Goal: Task Accomplishment & Management: Manage account settings

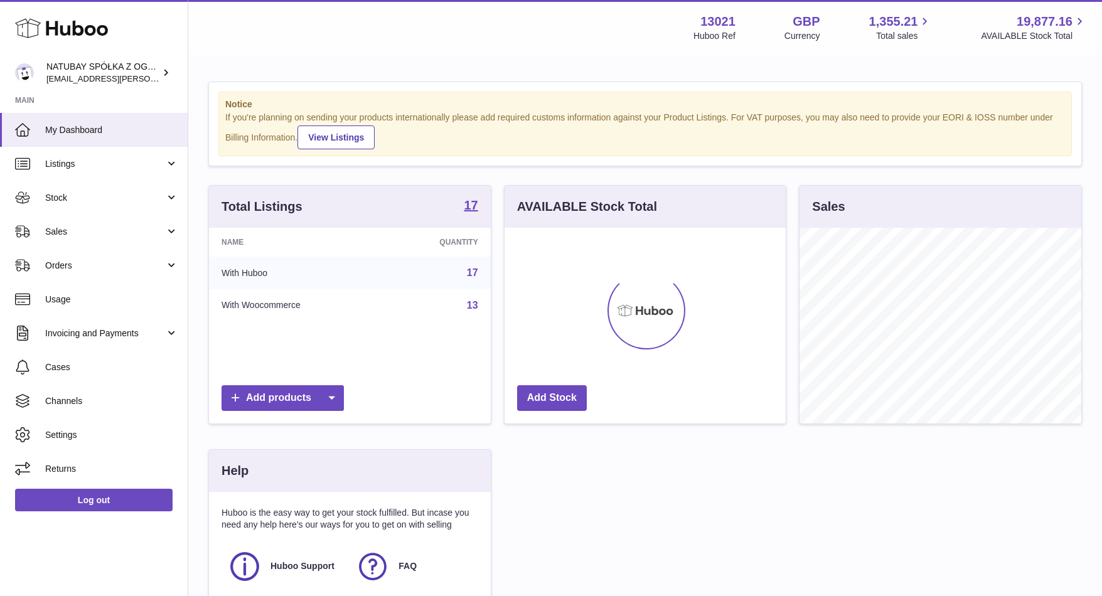
scroll to position [196, 281]
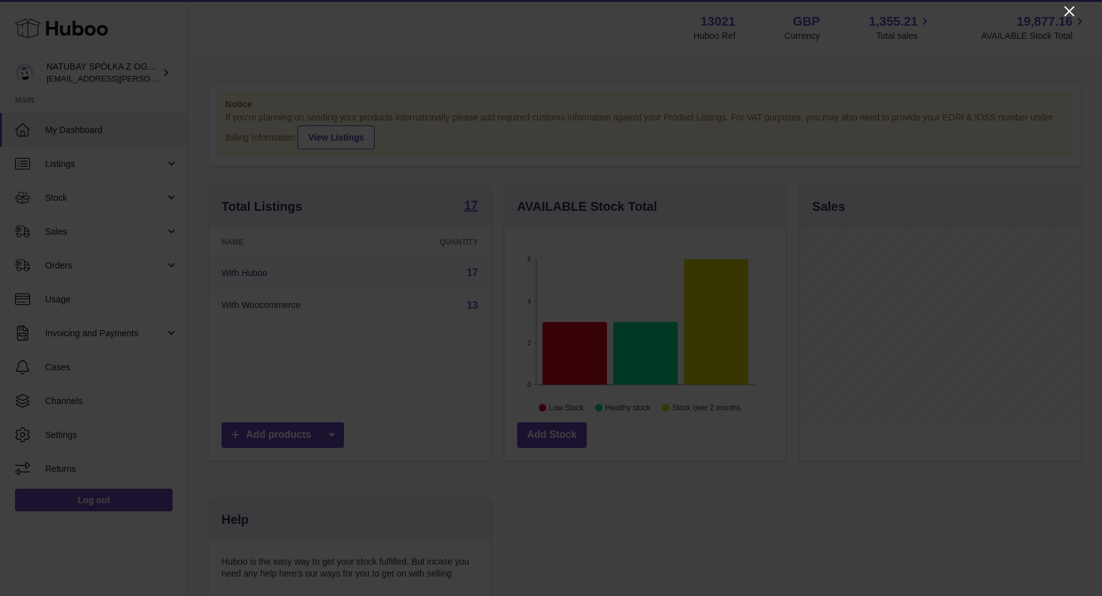
click at [1069, 11] on icon "Close" at bounding box center [1069, 11] width 10 height 10
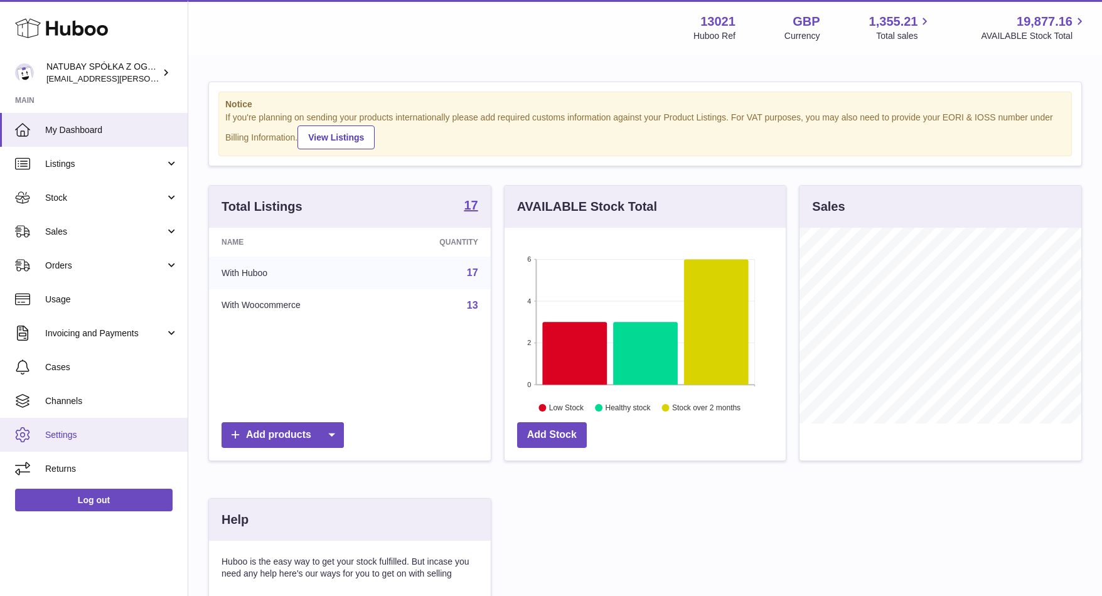
click at [63, 440] on span "Settings" at bounding box center [111, 435] width 133 height 12
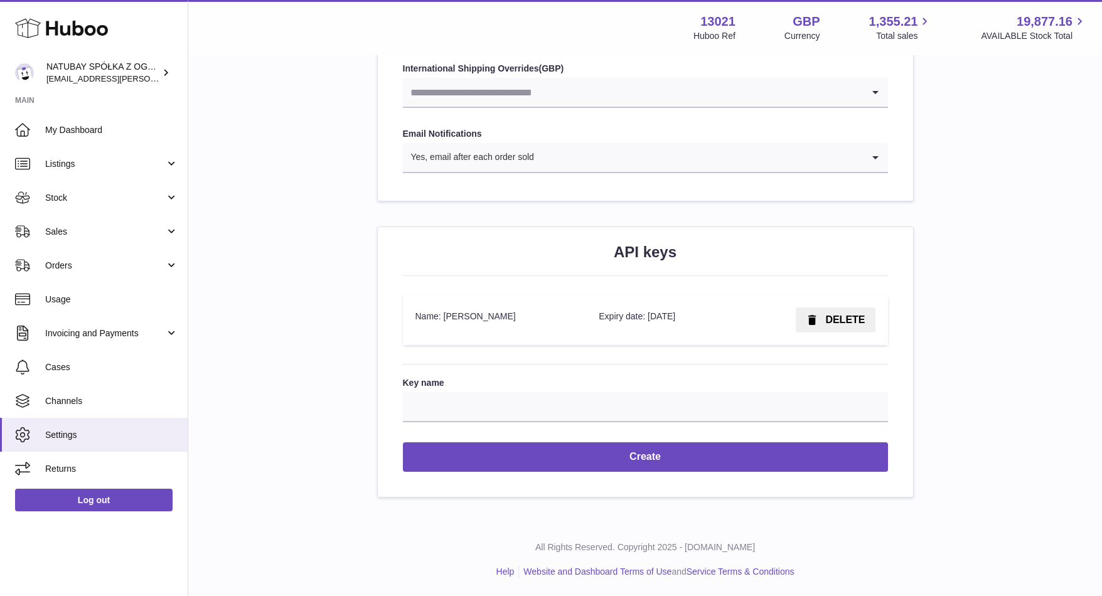
scroll to position [1356, 0]
click at [95, 398] on span "Channels" at bounding box center [111, 401] width 133 height 12
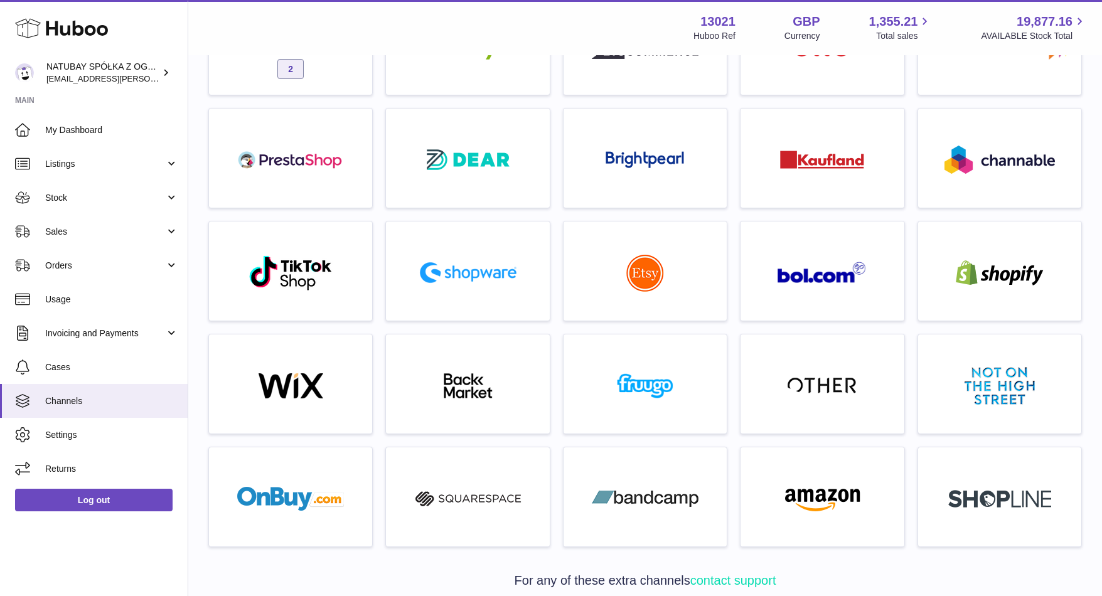
scroll to position [133, 0]
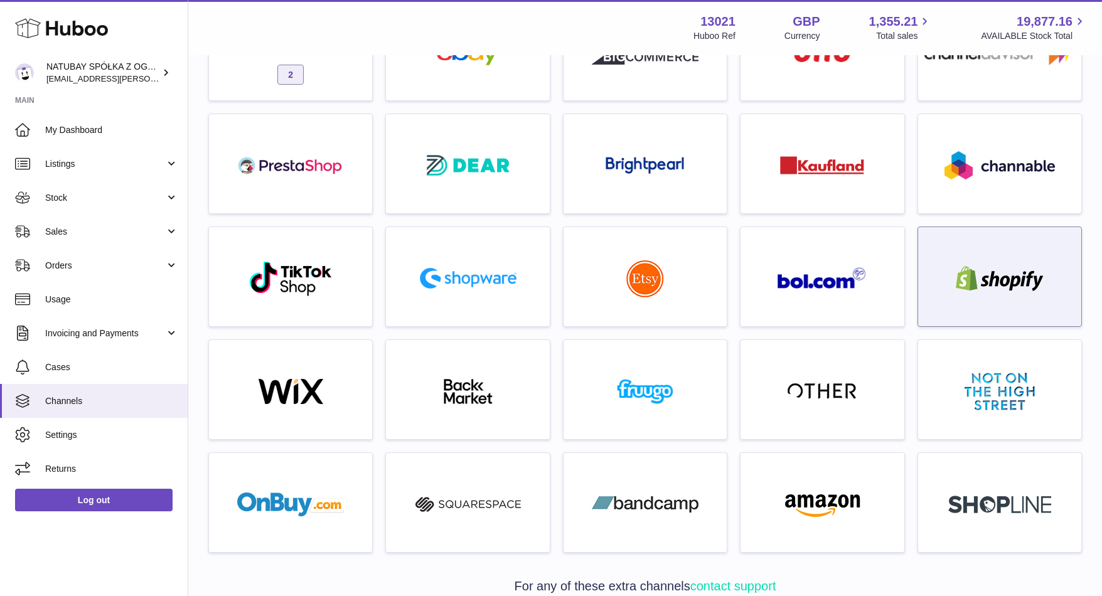
click at [1038, 253] on div at bounding box center [999, 280] width 151 height 80
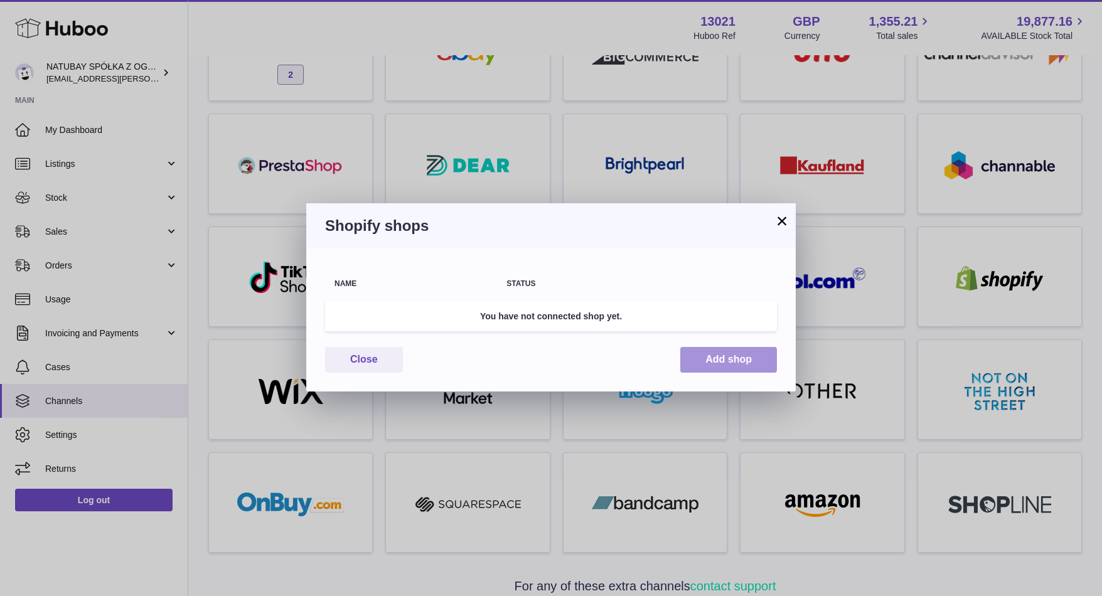
click at [732, 359] on button "Add shop" at bounding box center [728, 360] width 97 height 26
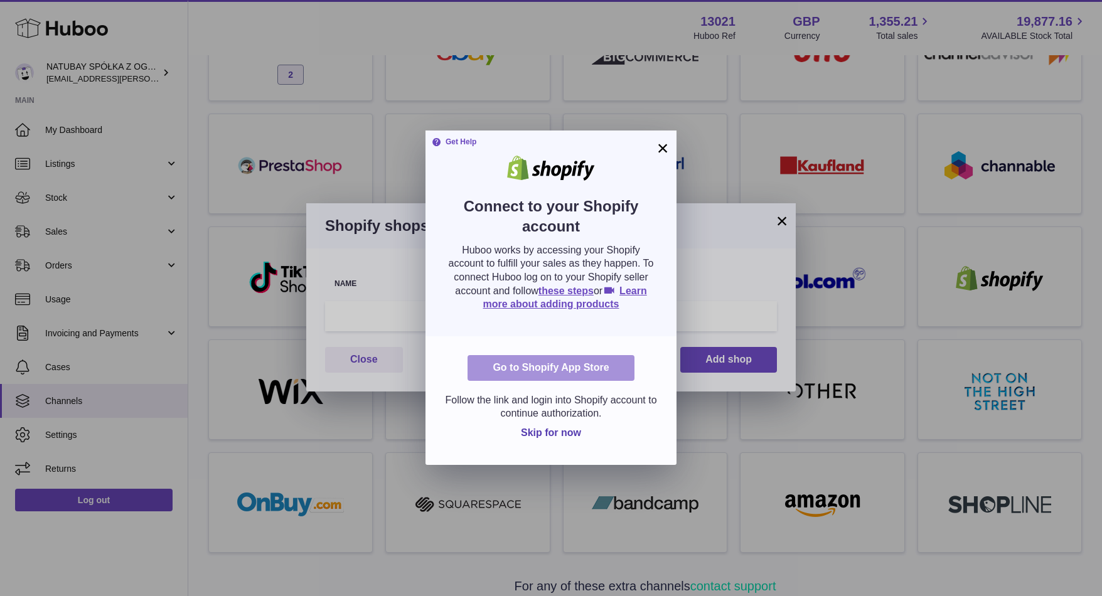
click at [553, 360] on link "Go to Shopify App Store" at bounding box center [550, 368] width 166 height 26
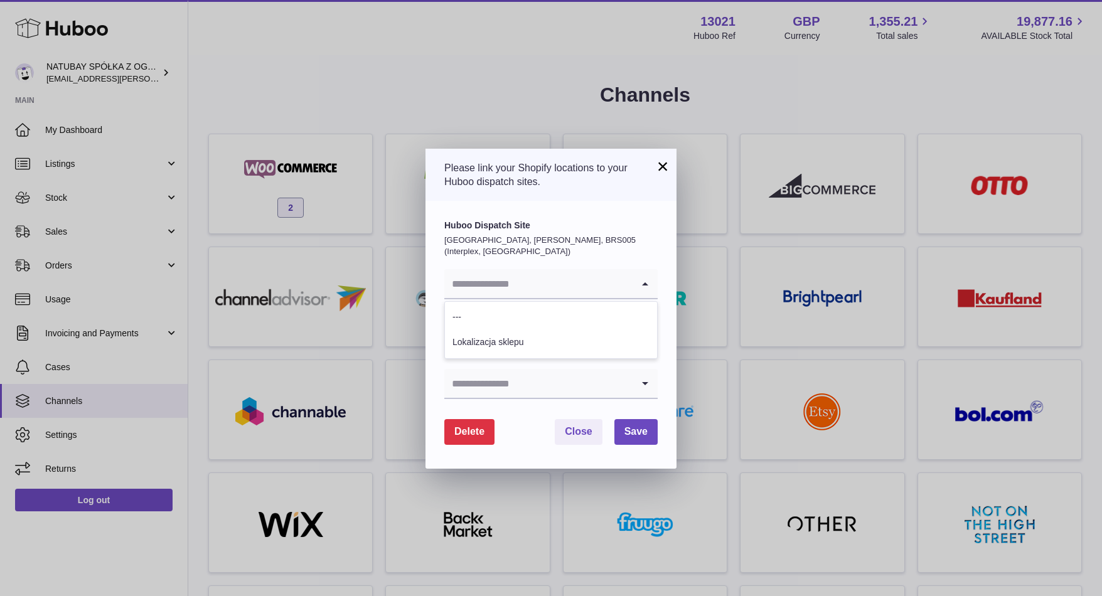
click at [513, 279] on input "Search for option" at bounding box center [538, 283] width 188 height 29
click at [527, 308] on li "---" at bounding box center [551, 317] width 212 height 25
click at [521, 269] on input "Search for option" at bounding box center [538, 283] width 188 height 29
click at [521, 330] on li "Lokalizacja sklepu" at bounding box center [551, 342] width 212 height 25
click at [521, 369] on input "Search for option" at bounding box center [538, 383] width 188 height 29
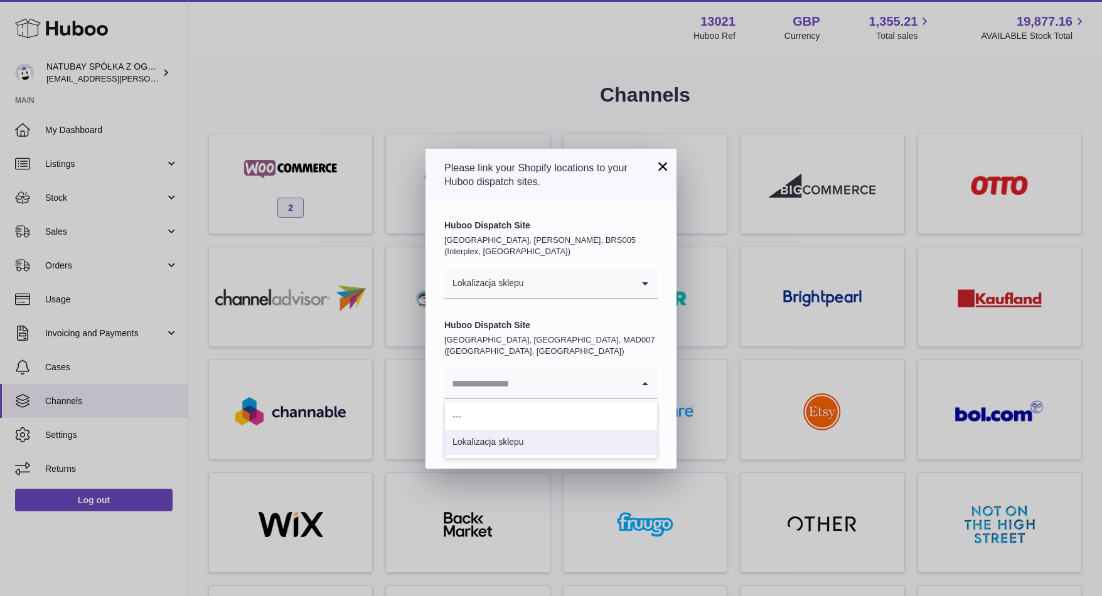
click at [509, 430] on li "Lokalizacja sklepu" at bounding box center [551, 442] width 212 height 25
click at [624, 426] on span "Save" at bounding box center [635, 431] width 23 height 11
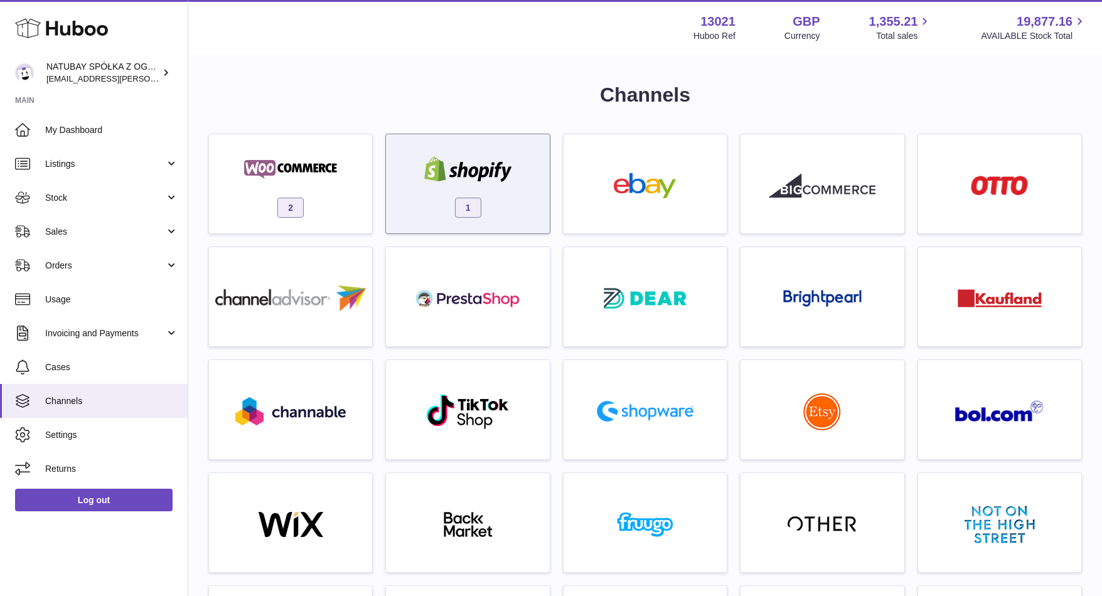
click at [491, 146] on link "1" at bounding box center [467, 184] width 151 height 87
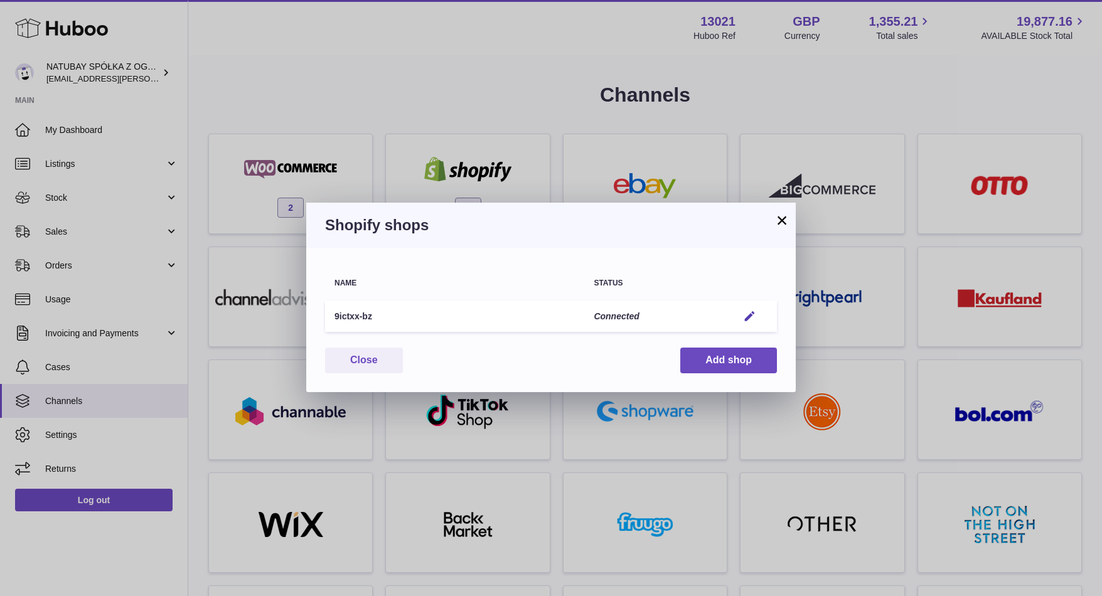
click at [771, 222] on h3 "Shopify shops" at bounding box center [551, 225] width 452 height 20
click at [782, 221] on button "×" at bounding box center [781, 220] width 15 height 15
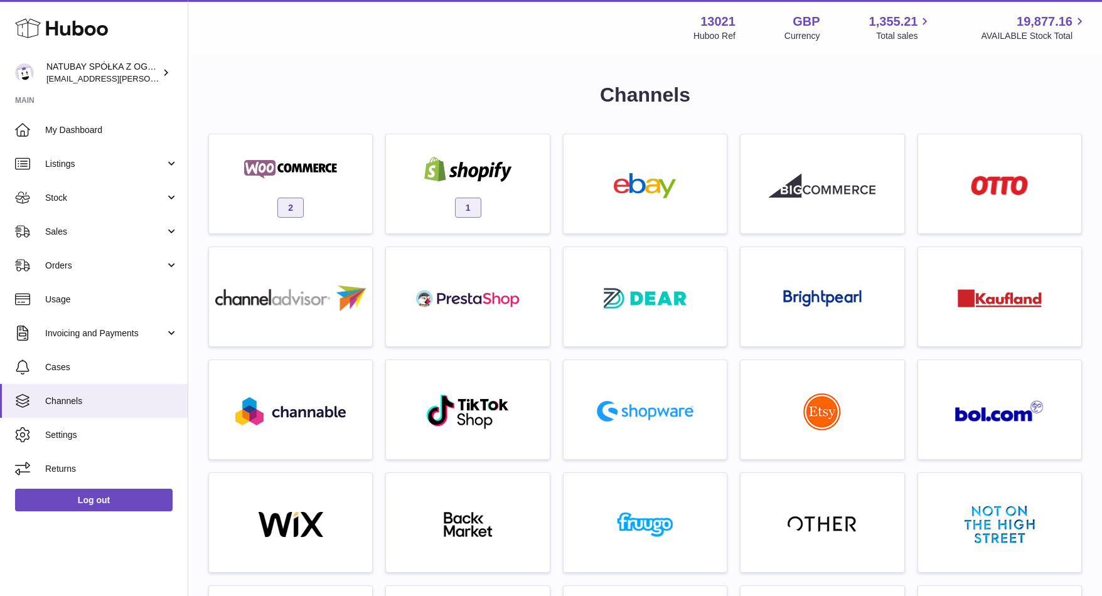
click at [415, 52] on div "Menu Huboo 13021 Huboo Ref GBP Currency 1,355.21 Total sales 19,877.16 AVAILABL…" at bounding box center [644, 27] width 913 height 55
click at [80, 196] on span "Stock" at bounding box center [105, 198] width 120 height 12
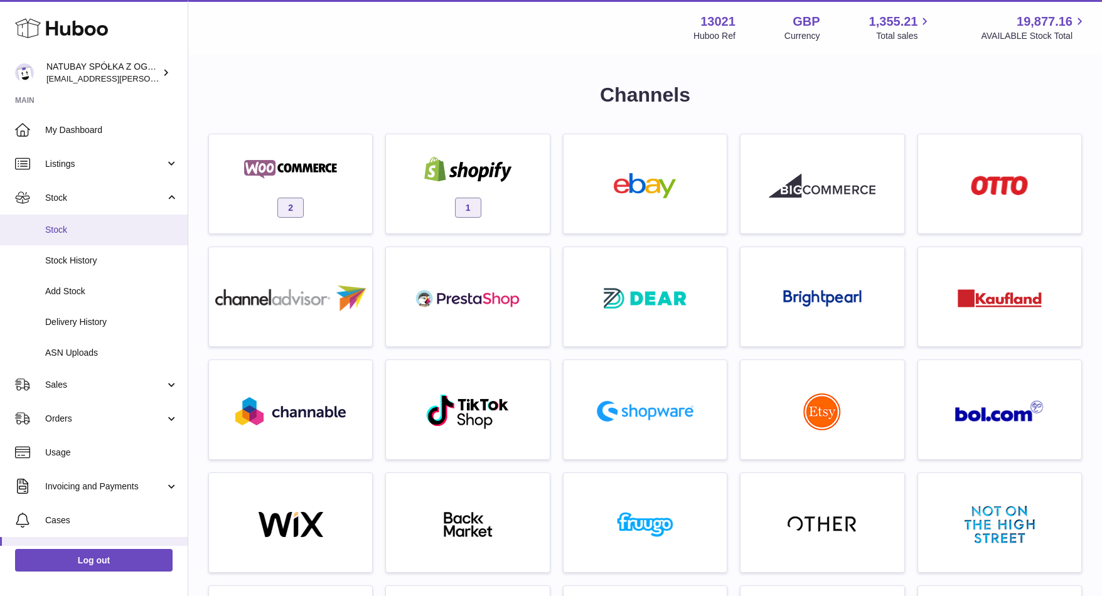
click at [68, 226] on span "Stock" at bounding box center [111, 230] width 133 height 12
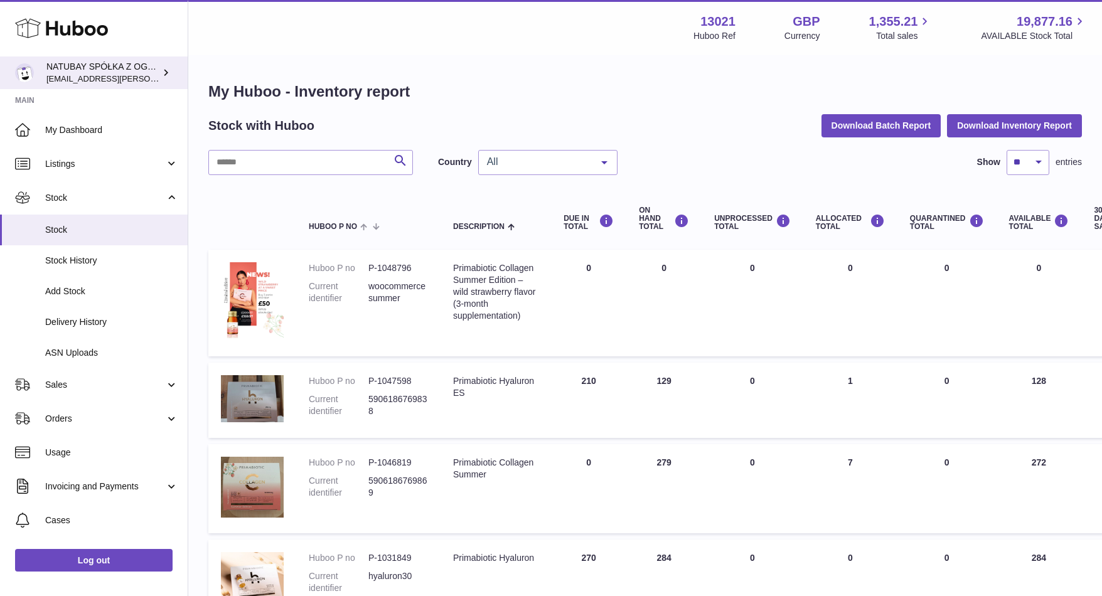
click at [137, 62] on div "NATUBAY SPÓŁKA Z OGRANICZONĄ ODPOWIEDZIALNOŚCIĄ [EMAIL_ADDRESS][PERSON_NAME][DO…" at bounding box center [102, 73] width 113 height 24
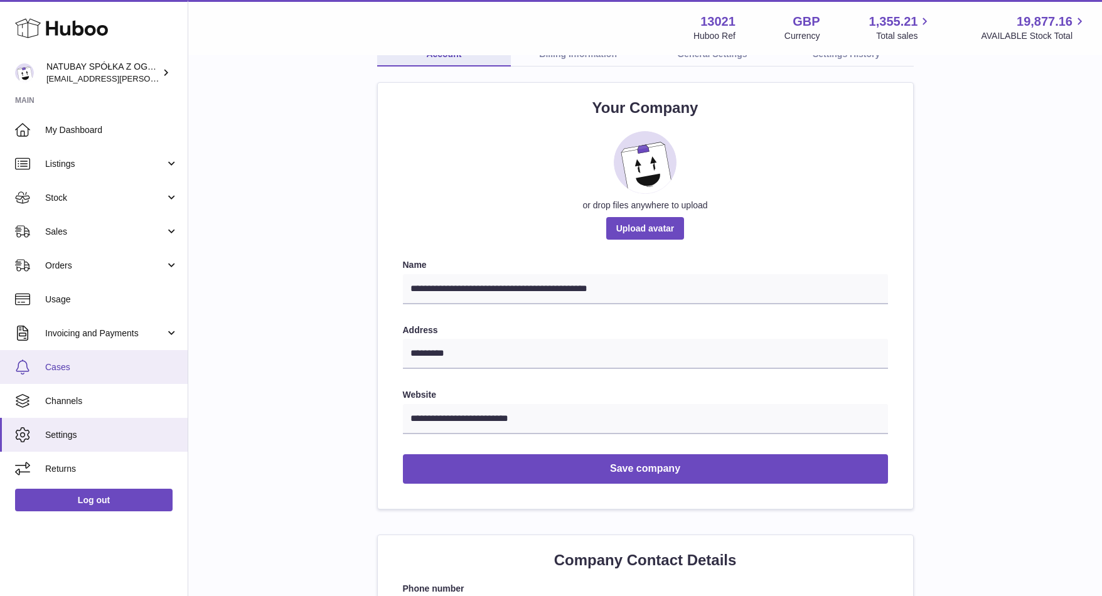
scroll to position [157, 0]
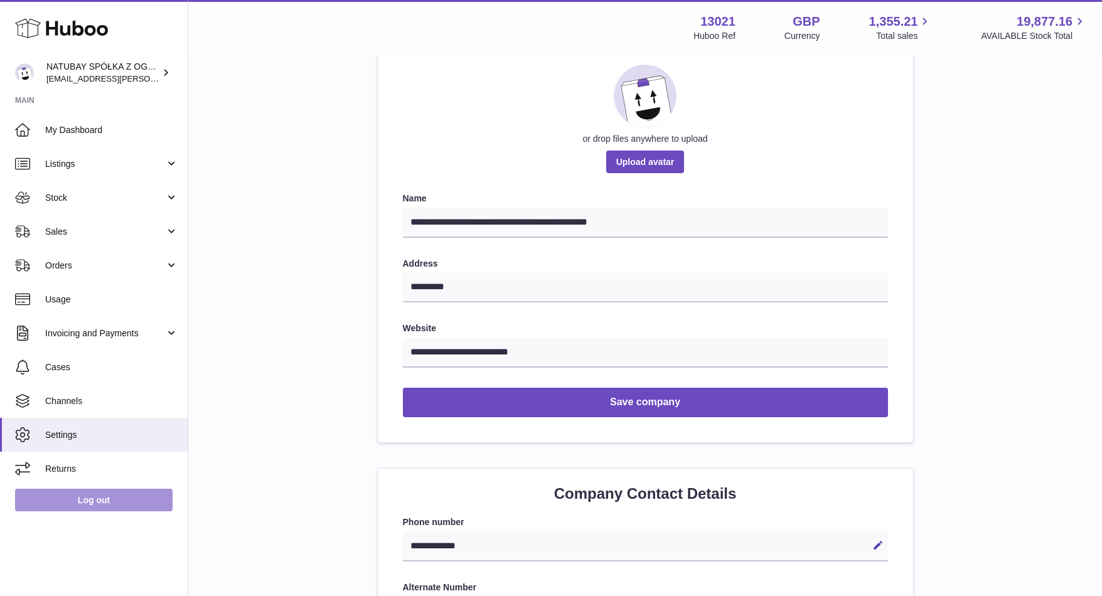
click at [71, 502] on link "Log out" at bounding box center [93, 500] width 157 height 23
